Goal: Find specific page/section: Find specific page/section

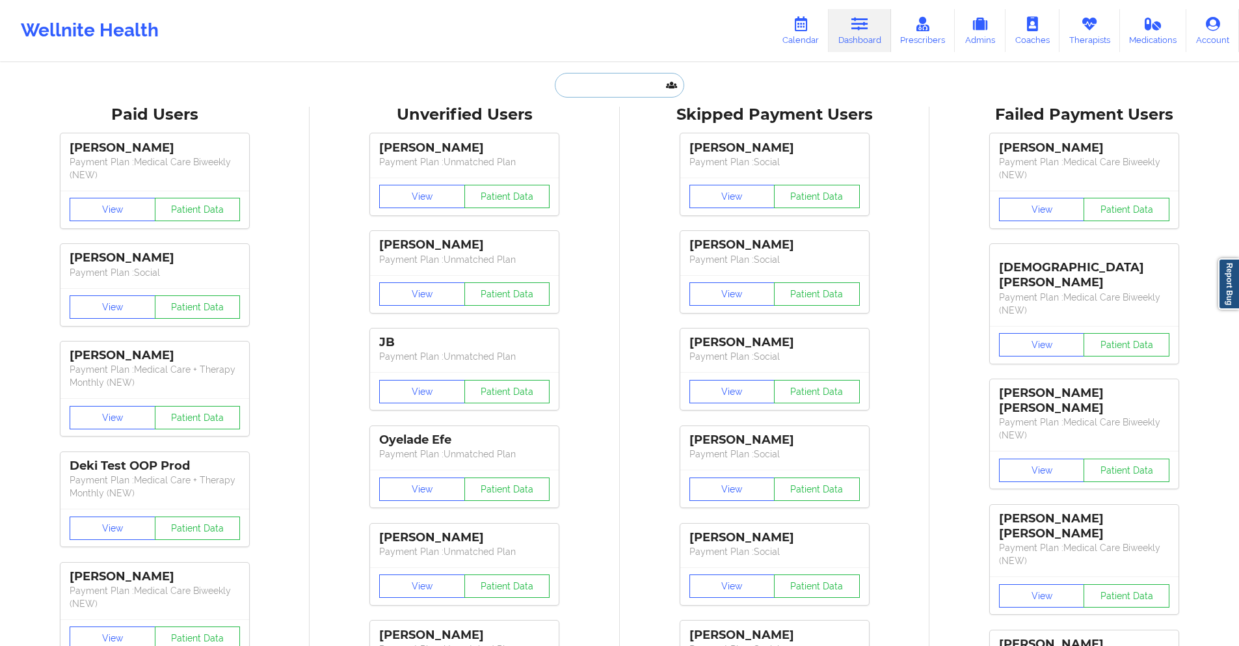
click at [624, 90] on input "text" at bounding box center [619, 85] width 129 height 25
paste input "[PERSON_NAME]"
type input "[PERSON_NAME]"
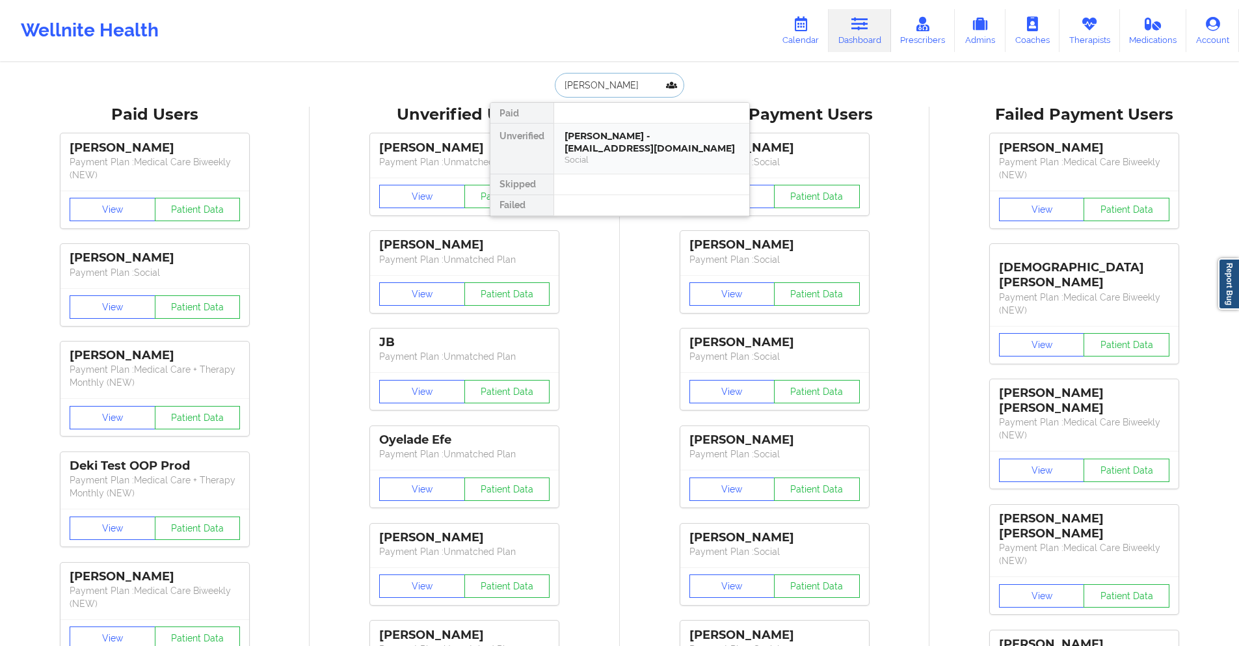
click at [606, 148] on div "[PERSON_NAME] - [EMAIL_ADDRESS][DOMAIN_NAME]" at bounding box center [652, 142] width 174 height 24
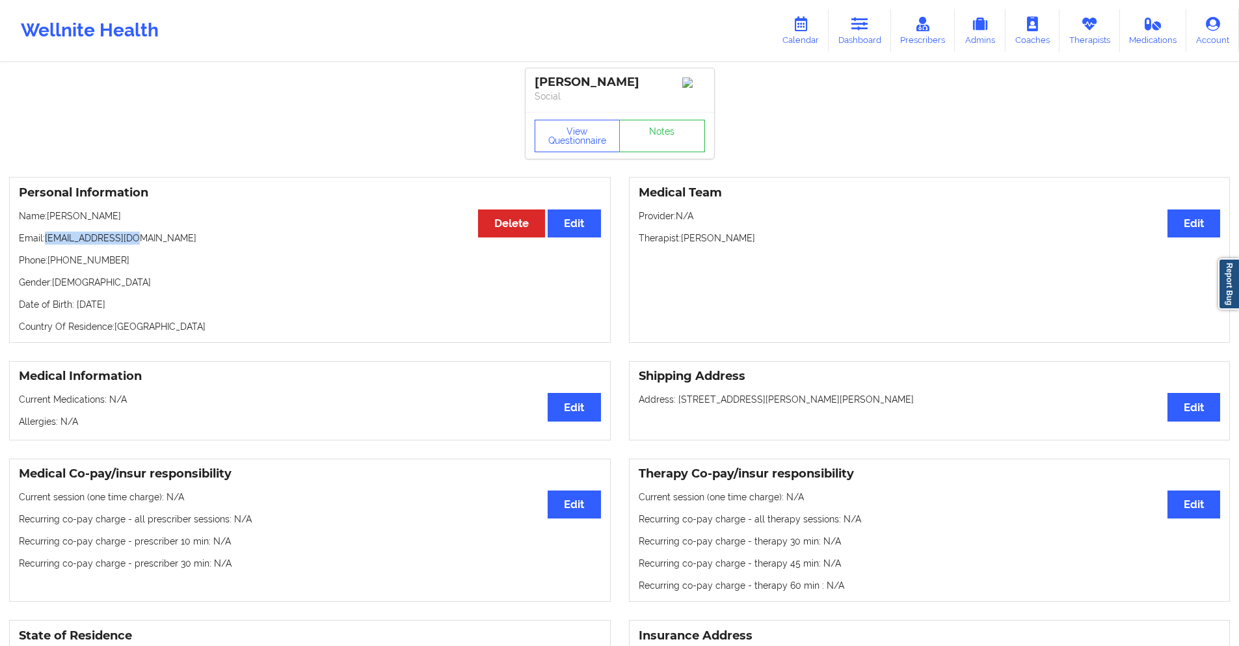
drag, startPoint x: 133, startPoint y: 245, endPoint x: 46, endPoint y: 243, distance: 87.2
click at [46, 243] on p "Email: [EMAIL_ADDRESS][DOMAIN_NAME]" at bounding box center [310, 238] width 582 height 13
copy p "[EMAIL_ADDRESS][DOMAIN_NAME]"
click at [788, 29] on link "Calendar" at bounding box center [801, 30] width 56 height 43
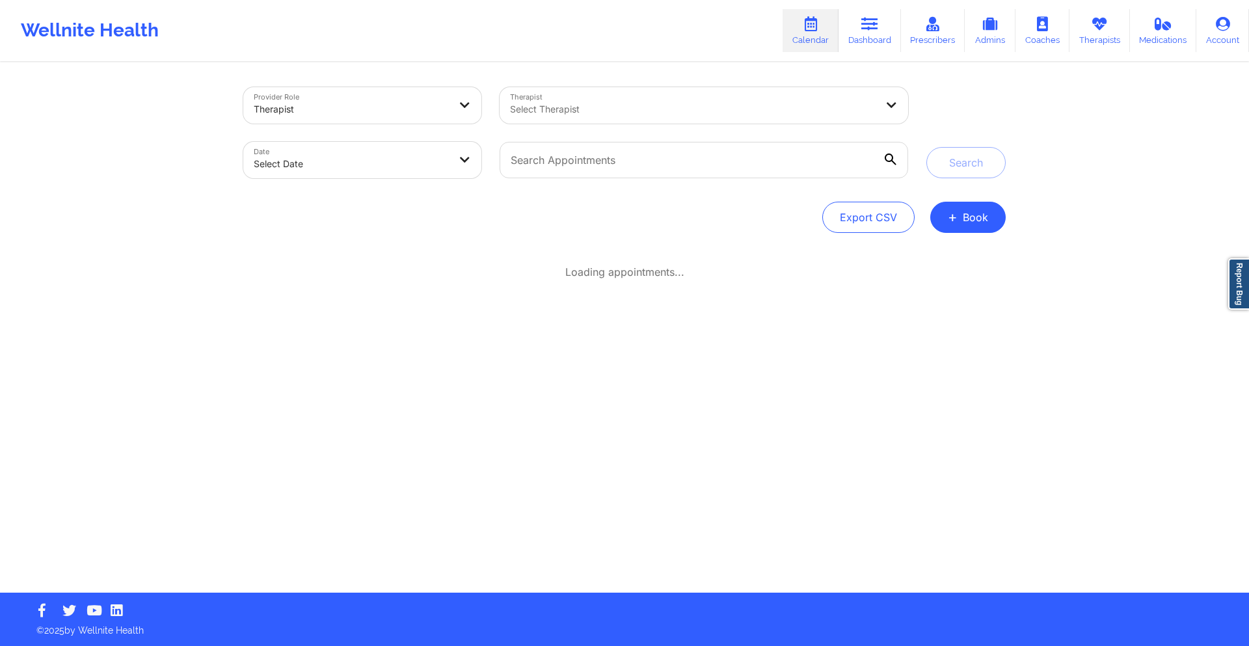
click at [373, 168] on body "Wellnite Health Calendar Dashboard Prescribers Admins Coaches Therapists Medica…" at bounding box center [624, 323] width 1249 height 646
select select "2025-8"
select select "2025-9"
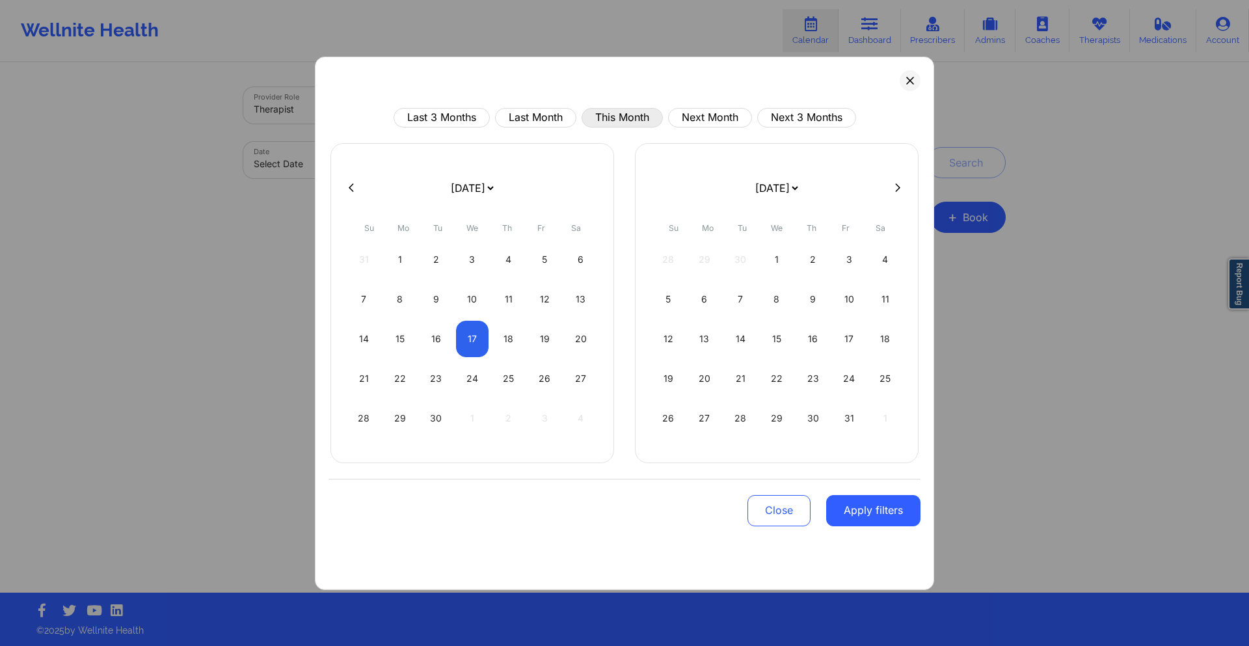
click at [617, 116] on button "This Month" at bounding box center [622, 118] width 81 height 20
select select "2025-8"
select select "2025-9"
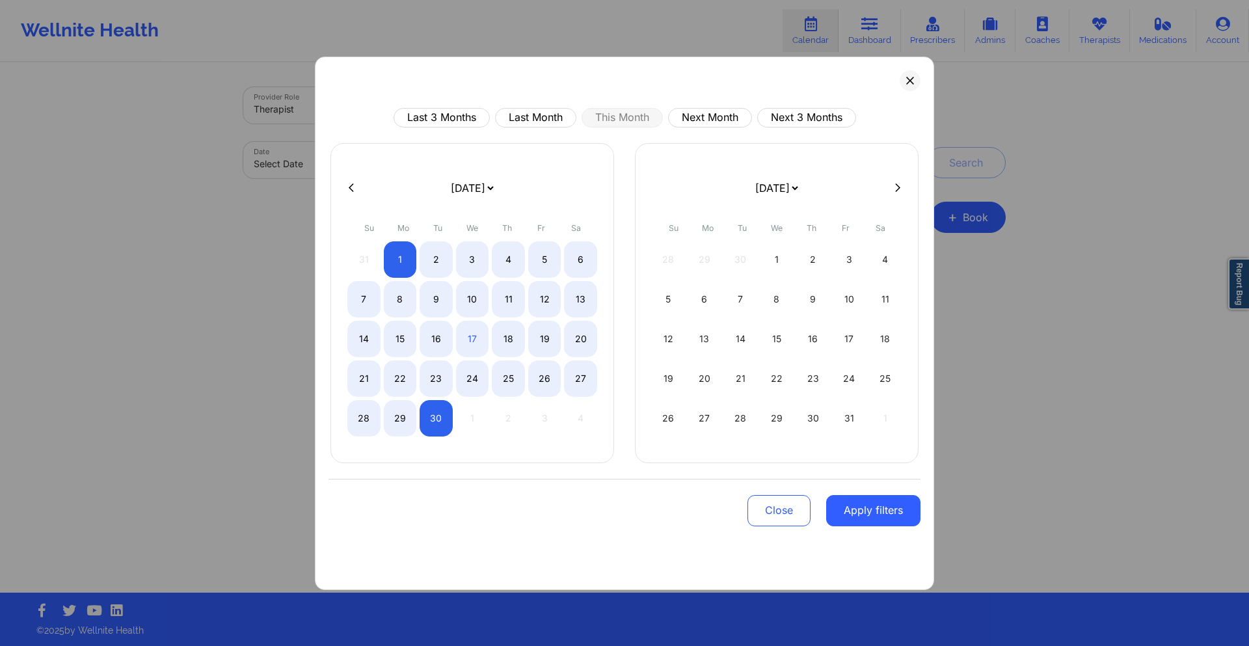
select select "2025-8"
select select "2025-9"
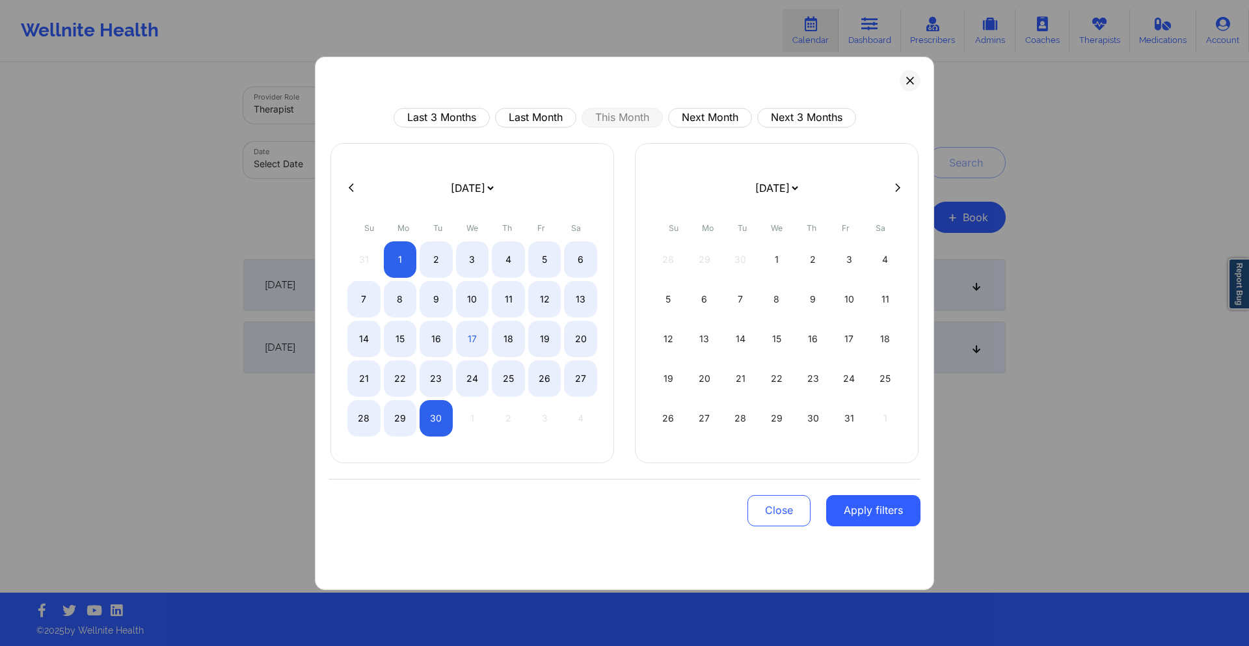
click at [883, 515] on button "Apply filters" at bounding box center [873, 510] width 94 height 31
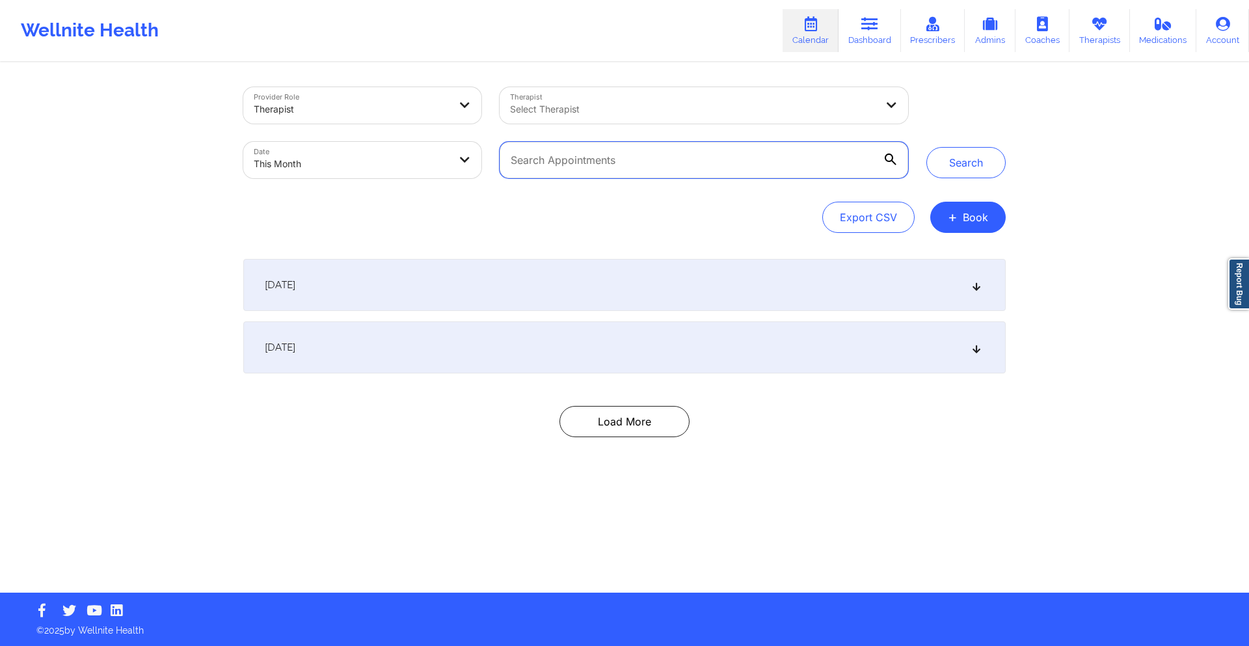
click at [728, 169] on input "text" at bounding box center [704, 160] width 409 height 36
paste input "[EMAIL_ADDRESS][DOMAIN_NAME]"
type input "[EMAIL_ADDRESS][DOMAIN_NAME]"
click at [954, 158] on button "Search" at bounding box center [965, 162] width 79 height 31
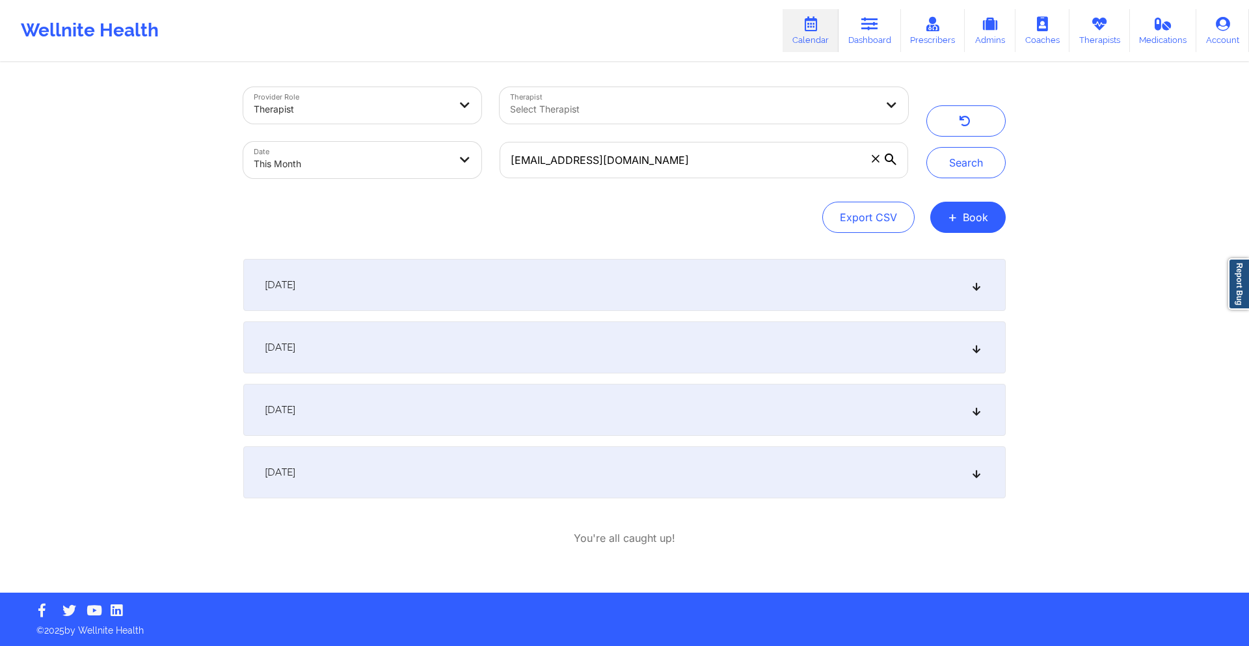
click at [574, 277] on div "[DATE]" at bounding box center [624, 285] width 762 height 52
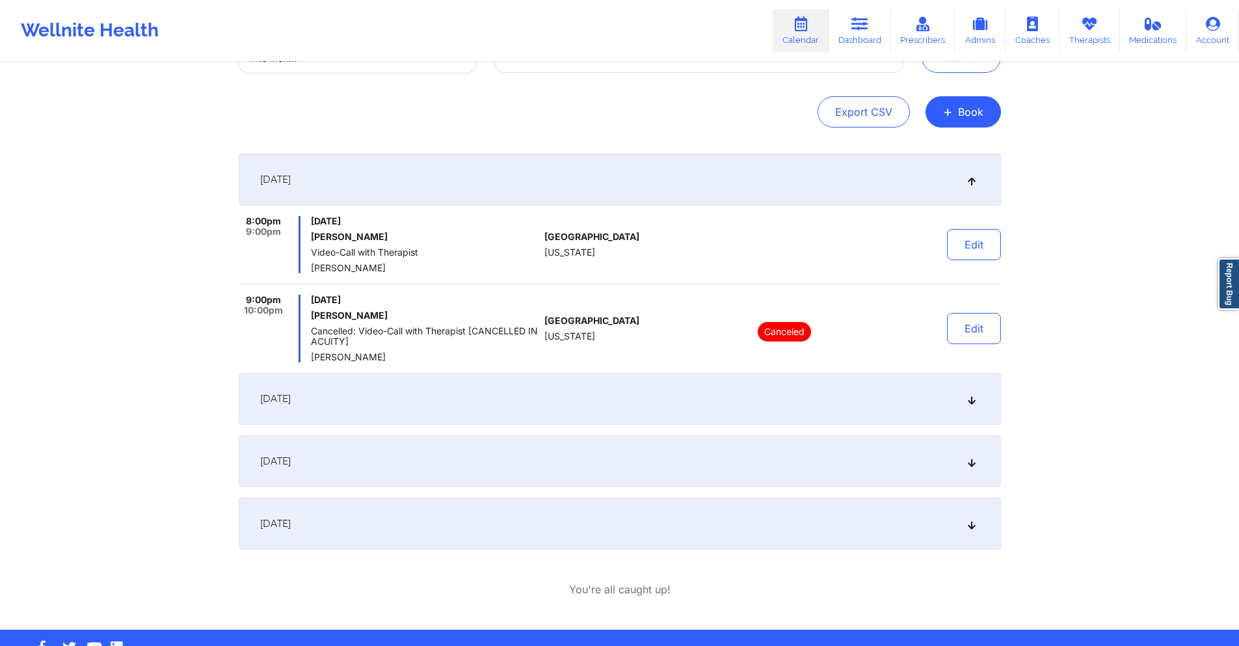
scroll to position [142, 0]
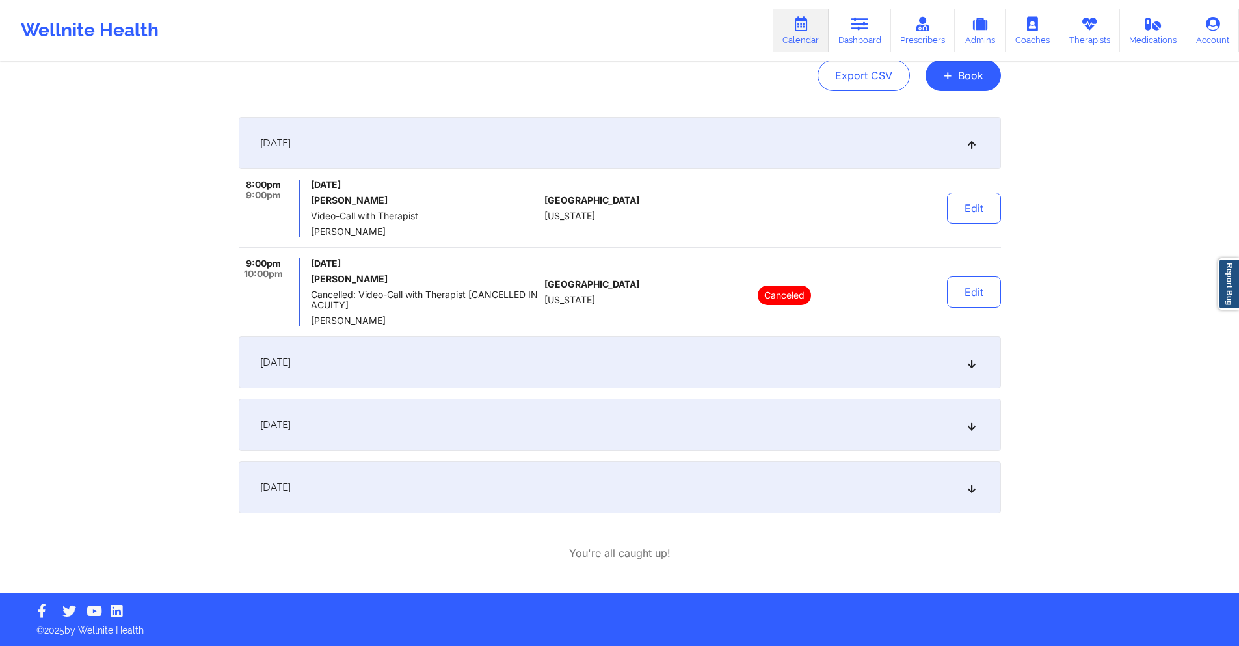
click at [581, 375] on div "[DATE]" at bounding box center [620, 362] width 762 height 52
